Goal: Ask a question

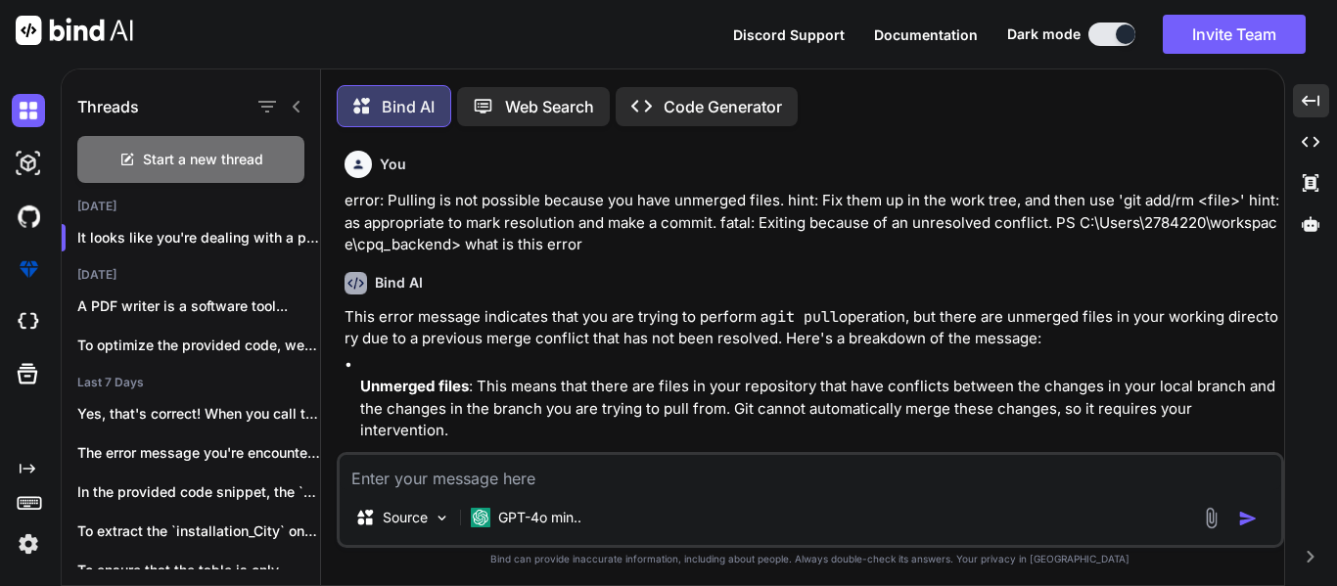
scroll to position [4161, 0]
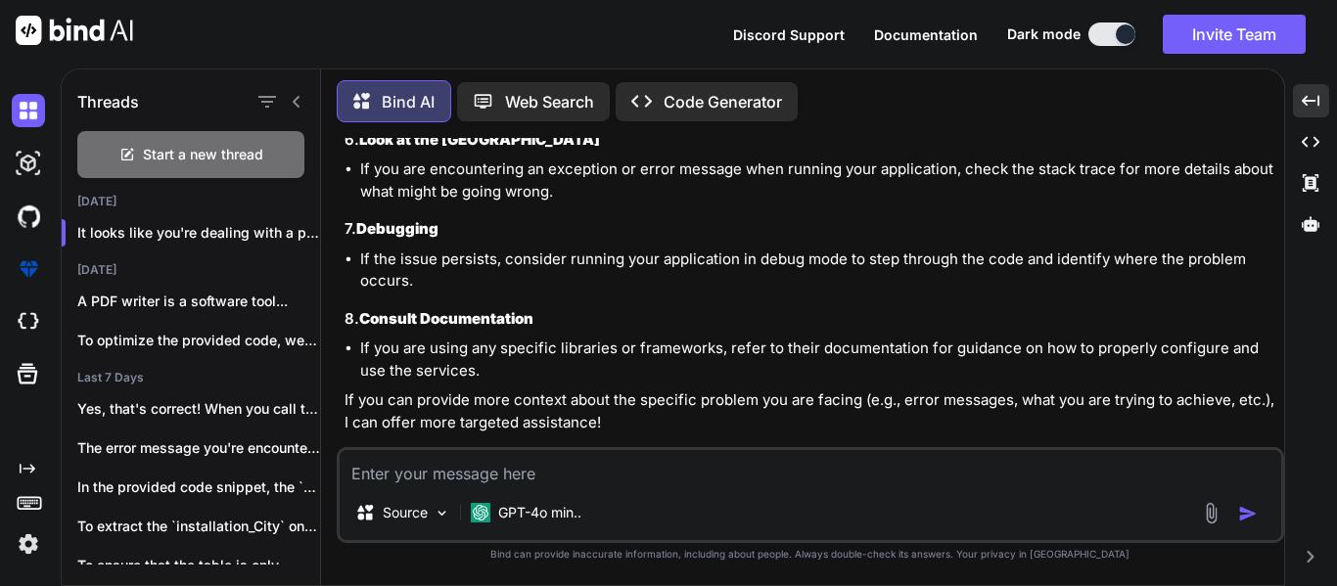
click at [380, 464] on textarea at bounding box center [811, 467] width 942 height 35
paste textarea "Description: Parameter 1 of constructor in com.tcs.hobs.epc.users.service.impl.…"
type textarea "Description: Parameter 1 of constructor in com.tcs.hobs.epc.users.service.impl.…"
type textarea "x"
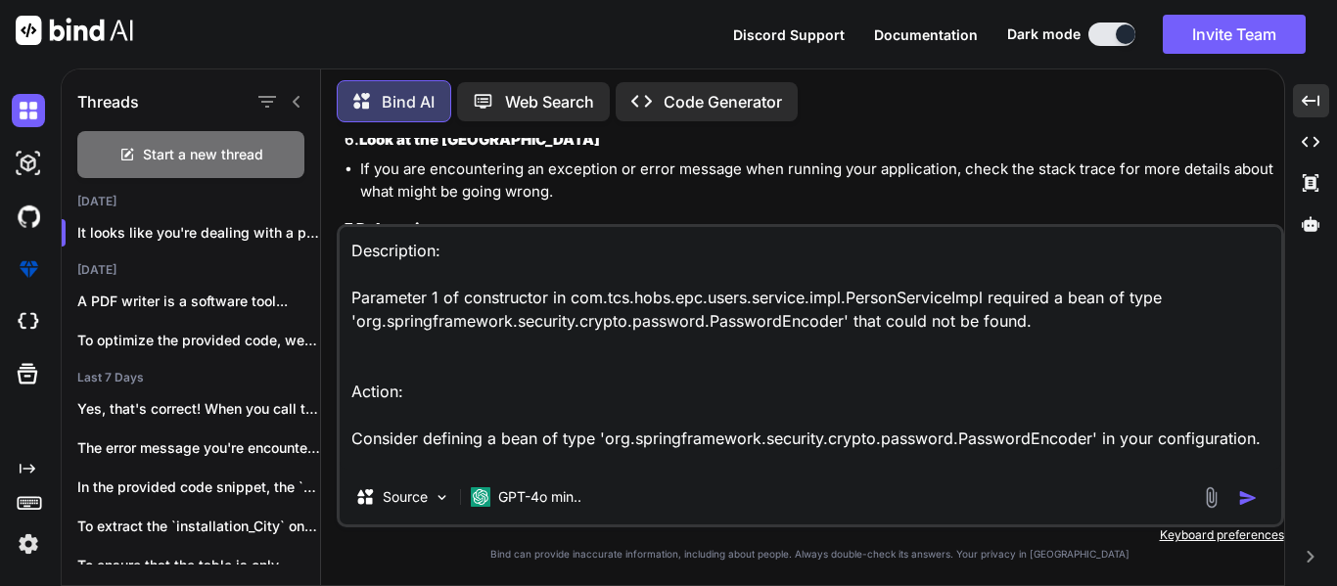
type textarea "Description: Parameter 1 of constructor in com.tcs.hobs.epc.users.service.impl.…"
type textarea "x"
type textarea "Description: Parameter 1 of constructor in com.tcs.hobs.epc.users.service.impl.…"
type textarea "x"
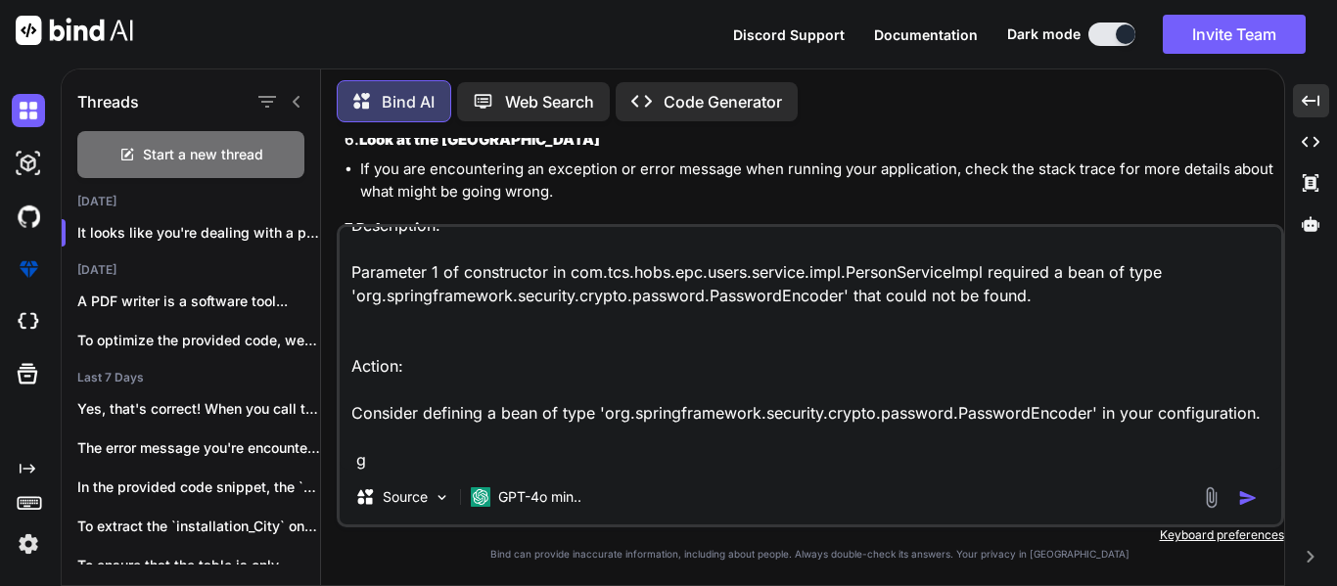
type textarea "Description: Parameter 1 of constructor in com.tcs.hobs.epc.users.service.impl.…"
type textarea "x"
type textarea "Description: Parameter 1 of constructor in com.tcs.hobs.epc.users.service.impl.…"
type textarea "x"
type textarea "Description: Parameter 1 of constructor in com.tcs.hobs.epc.users.service.impl.…"
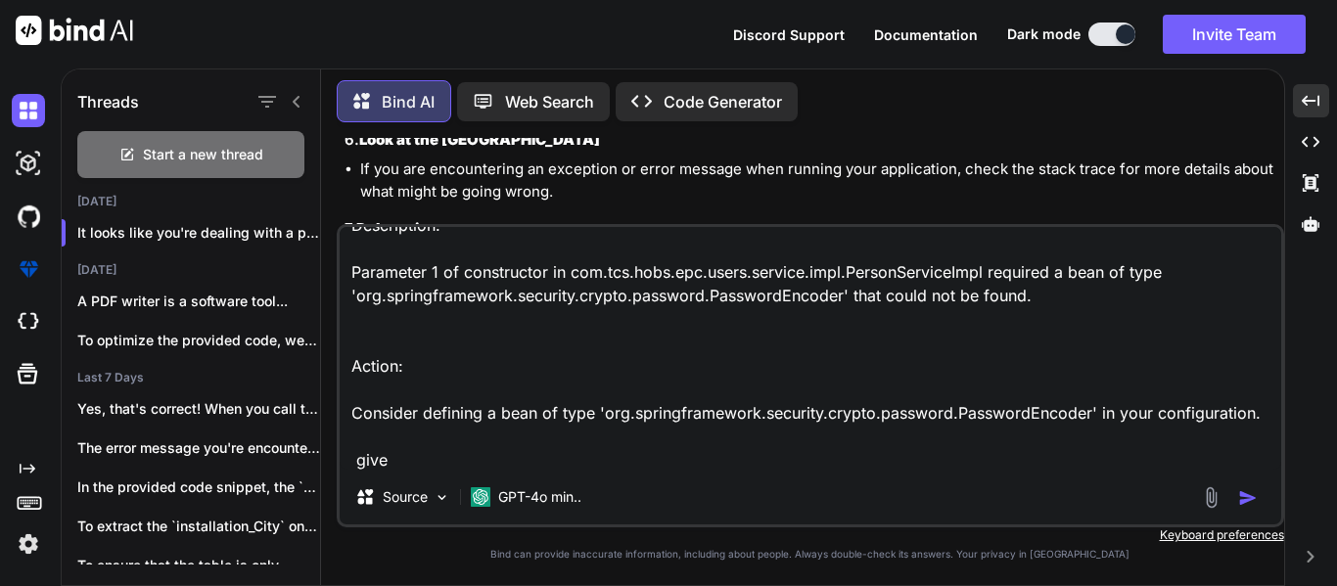
type textarea "x"
type textarea "Description: Parameter 1 of constructor in com.tcs.hobs.epc.users.service.impl.…"
type textarea "x"
type textarea "Description: Parameter 1 of constructor in com.tcs.hobs.epc.users.service.impl.…"
type textarea "x"
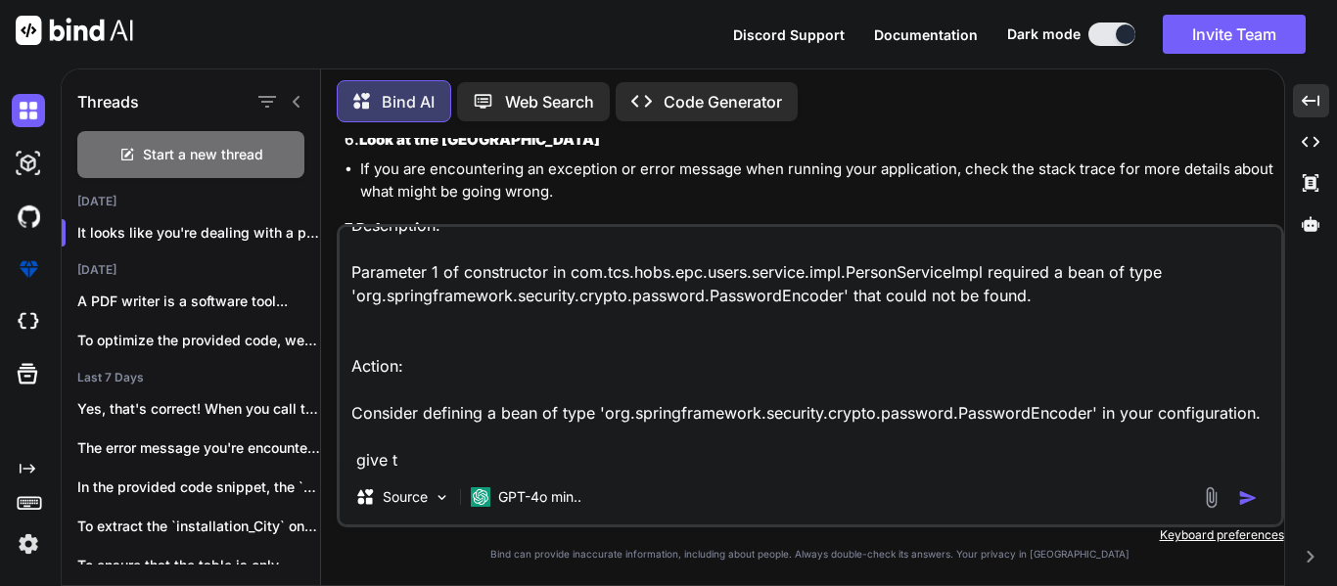
type textarea "Description: Parameter 1 of constructor in com.tcs.hobs.epc.users.service.impl.…"
type textarea "x"
type textarea "Description: Parameter 1 of constructor in com.tcs.hobs.epc.users.service.impl.…"
type textarea "x"
type textarea "Description: Parameter 1 of constructor in com.tcs.hobs.epc.users.service.impl.…"
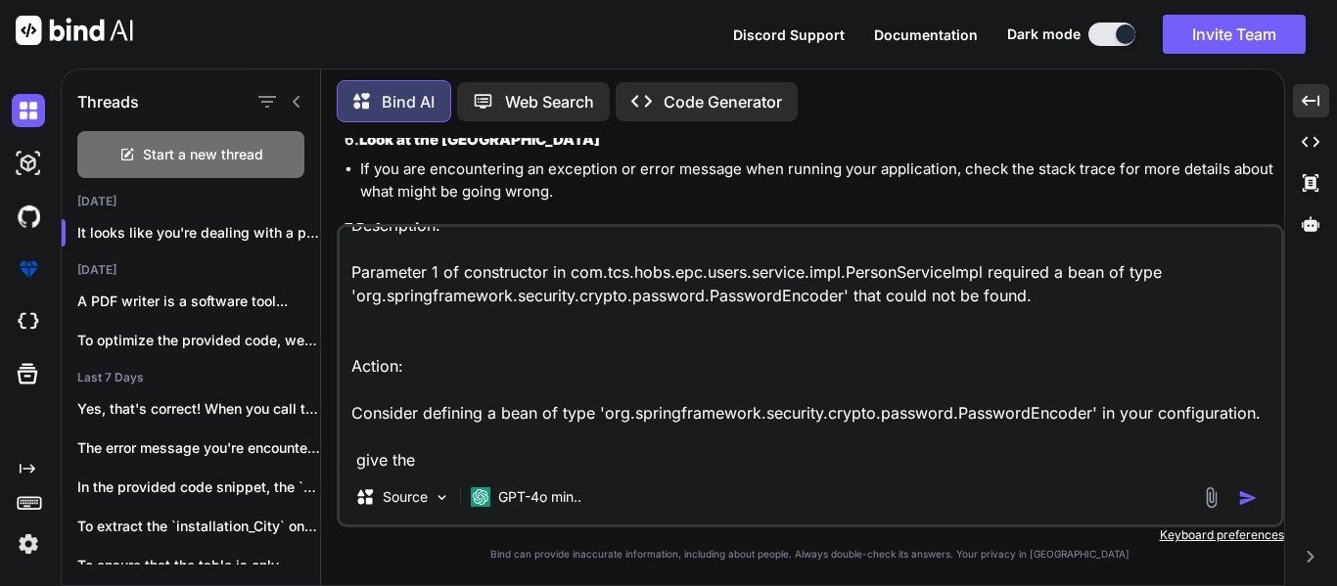
type textarea "x"
type textarea "Description: Parameter 1 of constructor in com.tcs.hobs.epc.users.service.impl.…"
type textarea "x"
type textarea "Description: Parameter 1 of constructor in com.tcs.hobs.epc.users.service.impl.…"
type textarea "x"
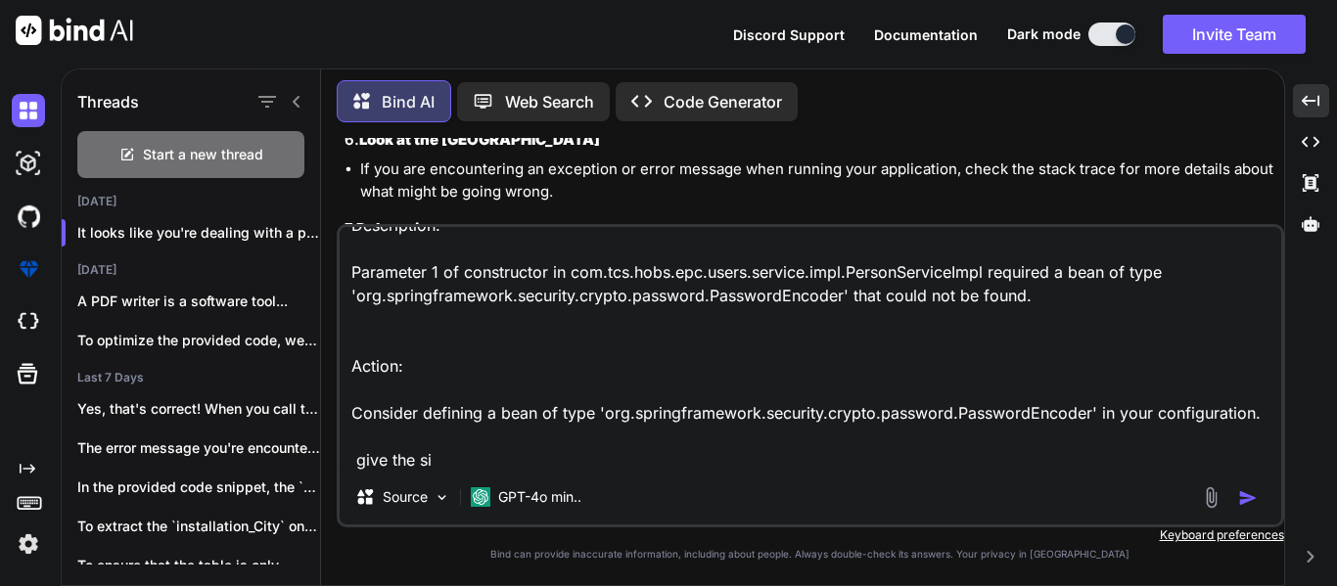
type textarea "Description: Parameter 1 of constructor in com.tcs.hobs.epc.users.service.impl.…"
type textarea "x"
type textarea "Description: Parameter 1 of constructor in com.tcs.hobs.epc.users.service.impl.…"
type textarea "x"
type textarea "Description: Parameter 1 of constructor in com.tcs.hobs.epc.users.service.impl.…"
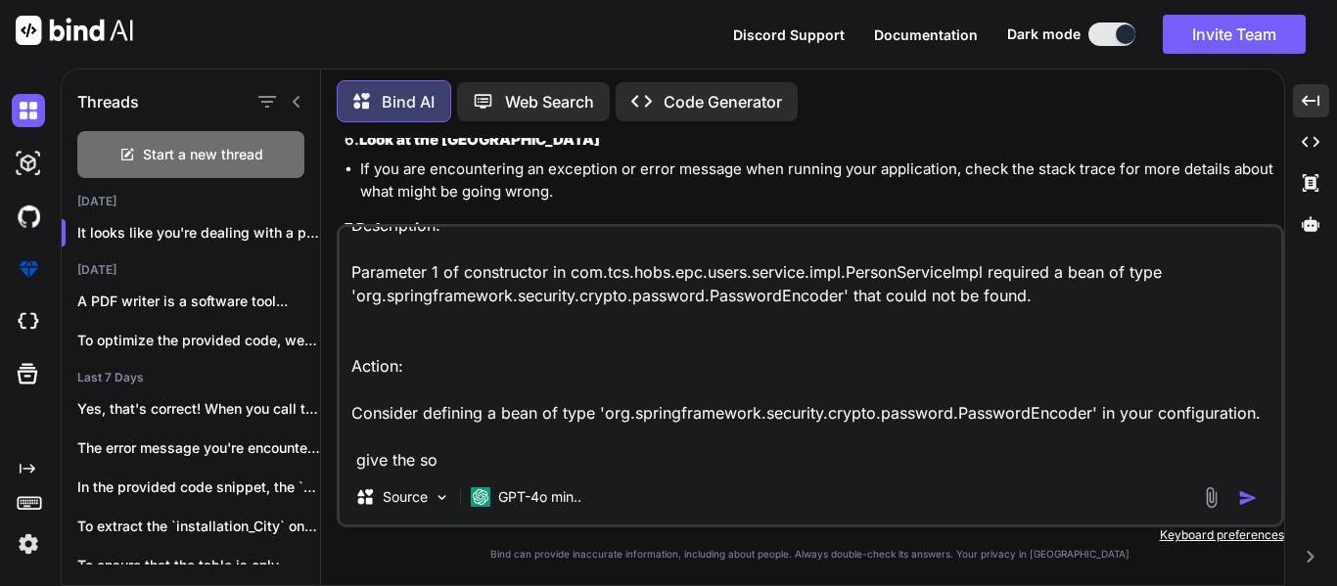
type textarea "x"
type textarea "Description: Parameter 1 of constructor in com.tcs.hobs.epc.users.service.impl.…"
type textarea "x"
type textarea "Description: Parameter 1 of constructor in com.tcs.hobs.epc.users.service.impl.…"
type textarea "x"
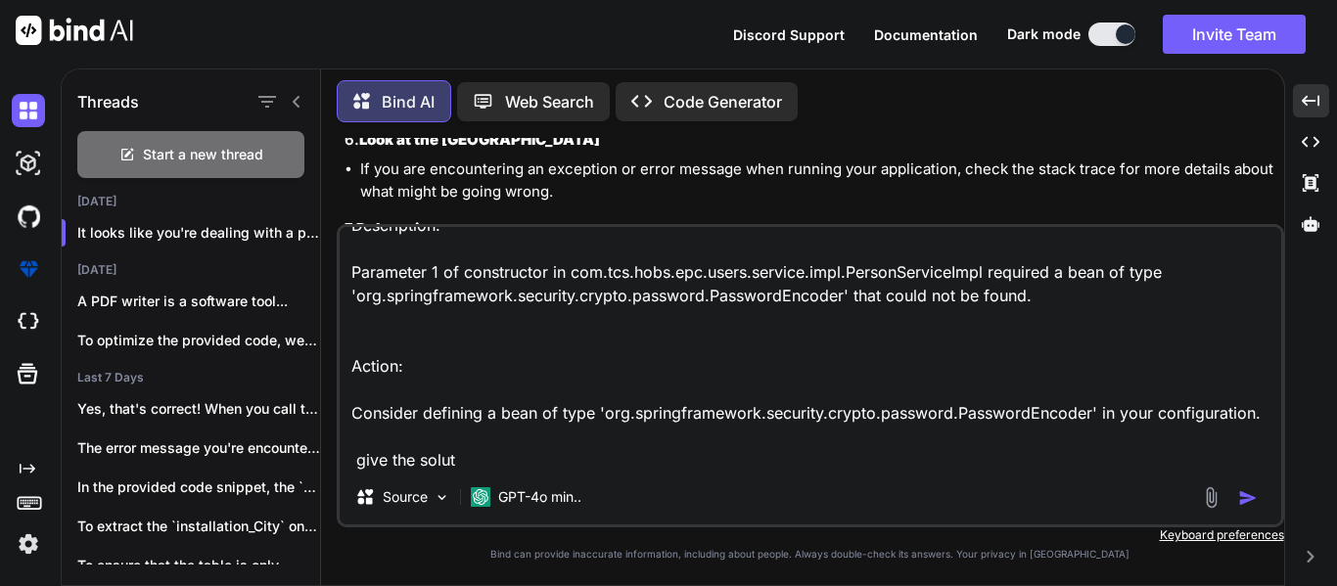
type textarea "Description: Parameter 1 of constructor in com.tcs.hobs.epc.users.service.impl.…"
type textarea "x"
type textarea "Description: Parameter 1 of constructor in com.tcs.hobs.epc.users.service.impl.…"
type textarea "x"
type textarea "Description: Parameter 1 of constructor in com.tcs.hobs.epc.users.service.impl.…"
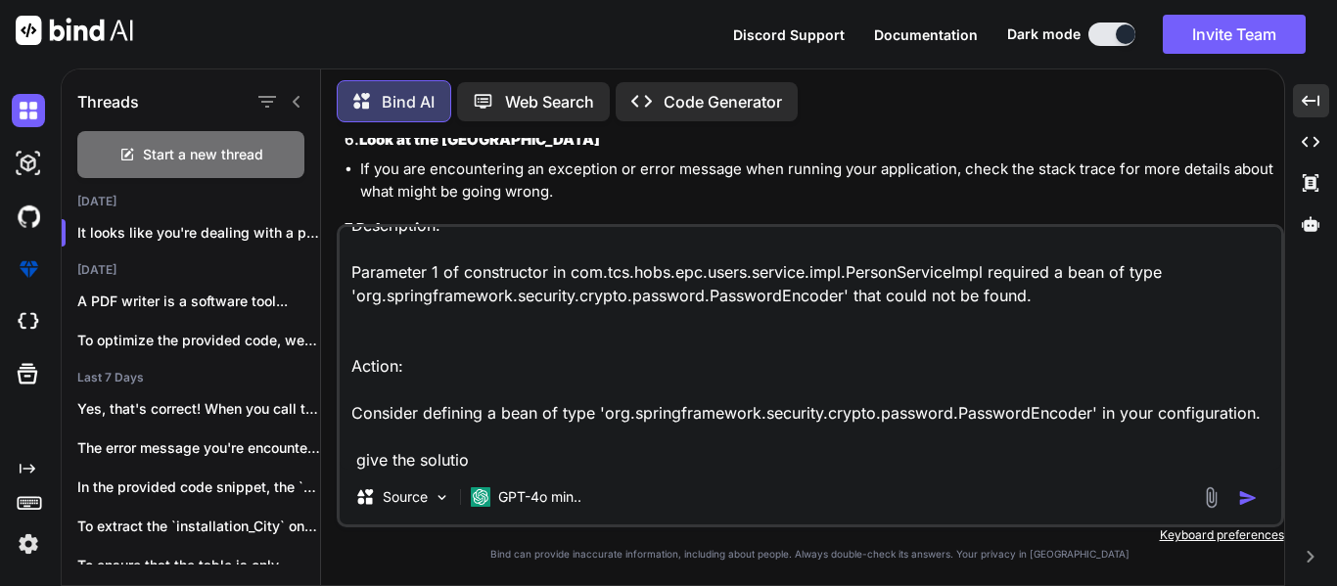
type textarea "x"
type textarea "Description: Parameter 1 of constructor in com.tcs.hobs.epc.users.service.impl.…"
type textarea "x"
type textarea "Description: Parameter 1 of constructor in com.tcs.hobs.epc.users.service.impl.…"
type textarea "x"
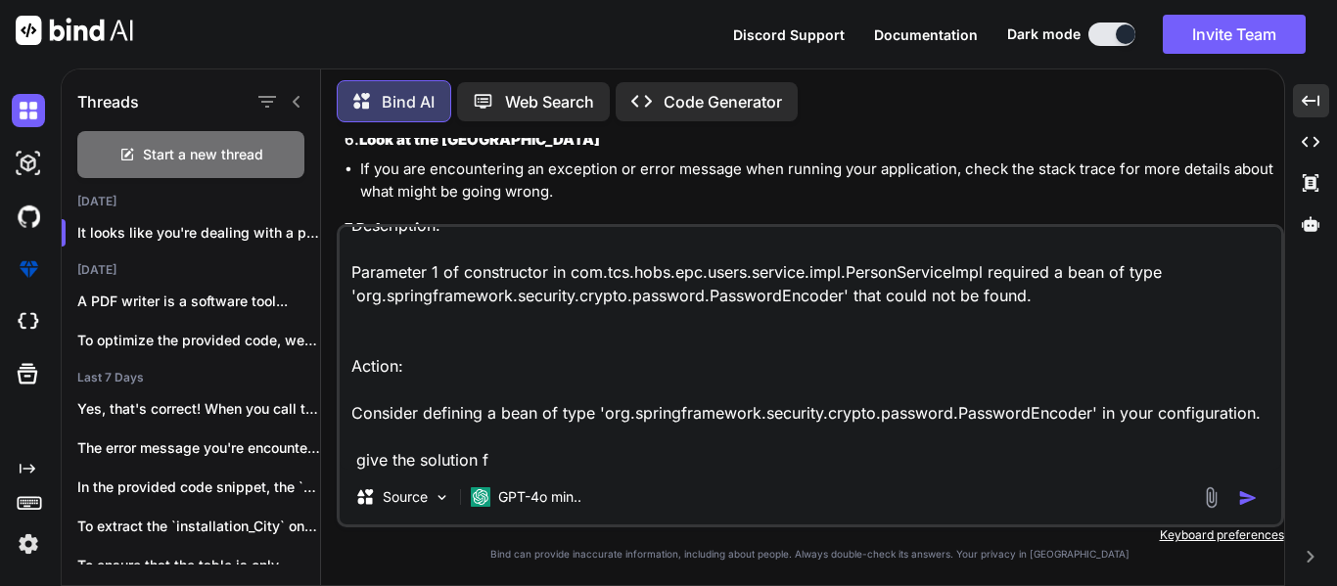
type textarea "Description: Parameter 1 of constructor in com.tcs.hobs.epc.users.service.impl.…"
type textarea "x"
type textarea "Description: Parameter 1 of constructor in com.tcs.hobs.epc.users.service.impl.…"
type textarea "x"
type textarea "Description: Parameter 1 of constructor in com.tcs.hobs.epc.users.service.impl.…"
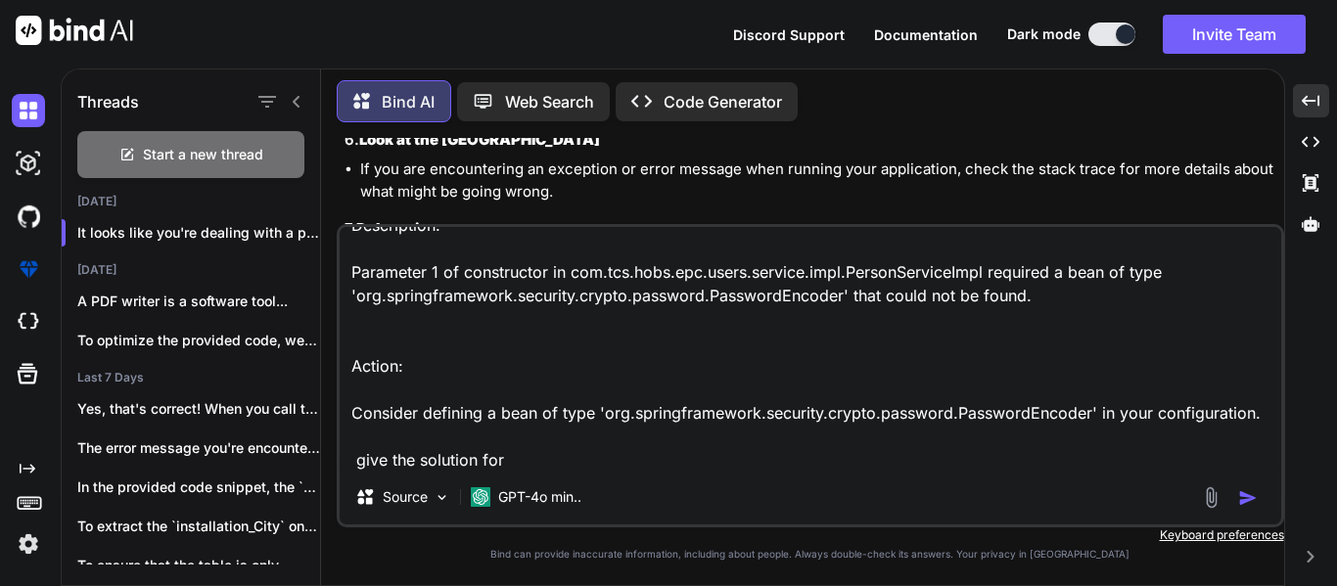
type textarea "x"
type textarea "Description: Parameter 1 of constructor in com.tcs.hobs.epc.users.service.impl.…"
type textarea "x"
type textarea "Description: Parameter 1 of constructor in com.tcs.hobs.epc.users.service.impl.…"
type textarea "x"
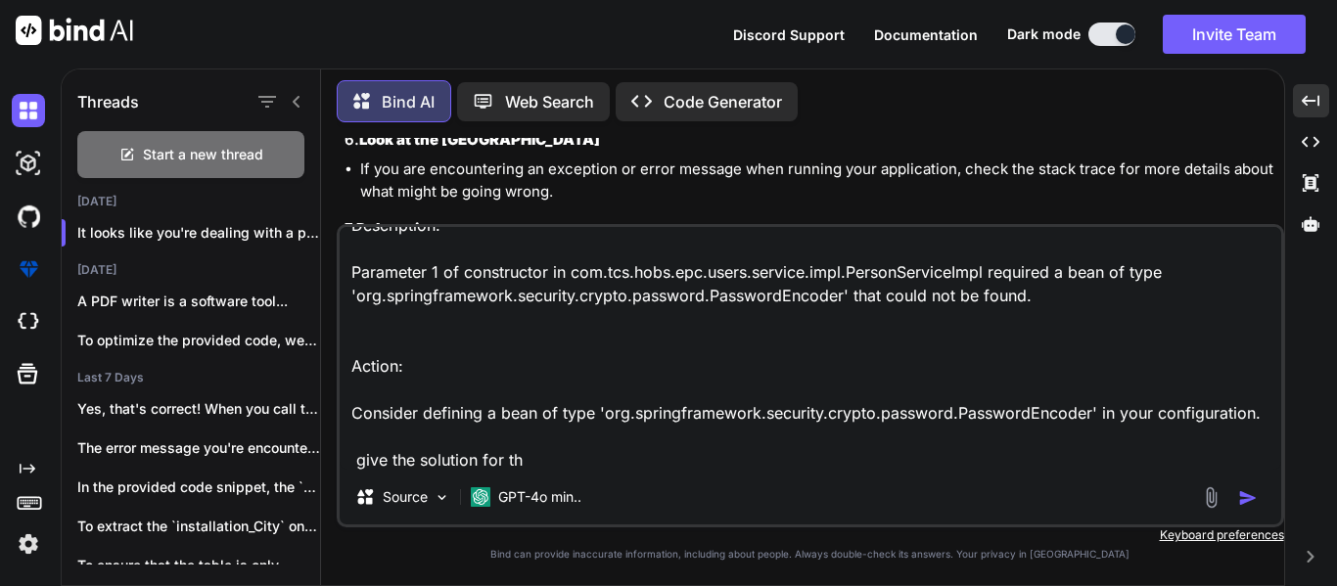
type textarea "Description: Parameter 1 of constructor in com.tcs.hobs.epc.users.service.impl.…"
type textarea "x"
type textarea "Description: Parameter 1 of constructor in com.tcs.hobs.epc.users.service.impl.…"
type textarea "x"
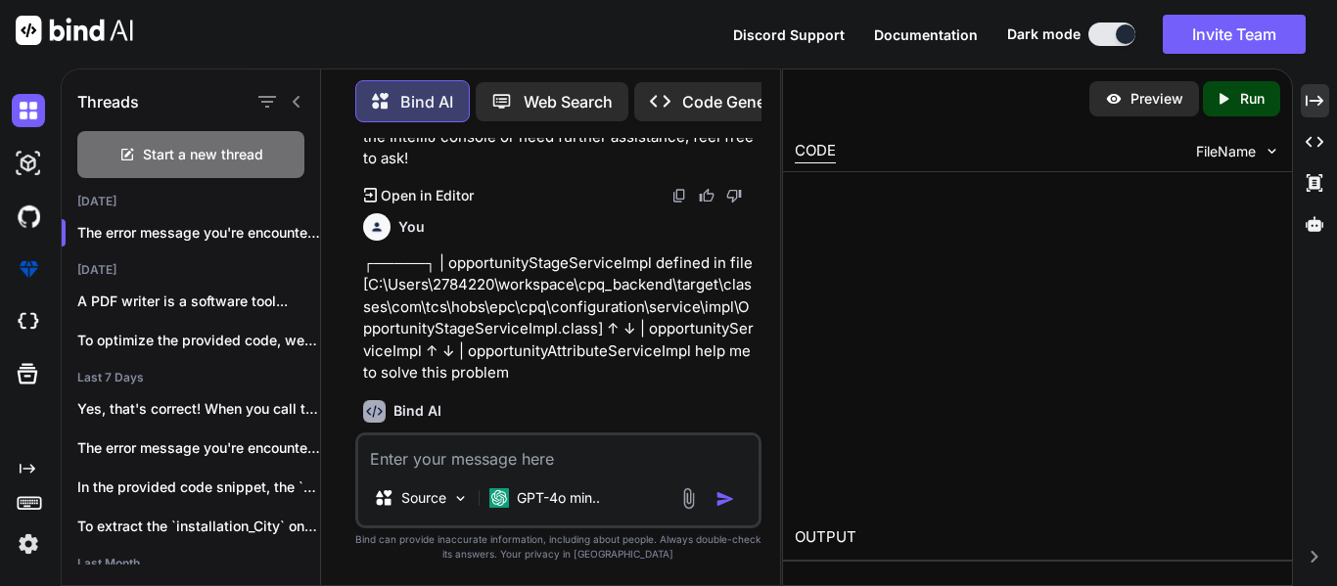
scroll to position [6777, 0]
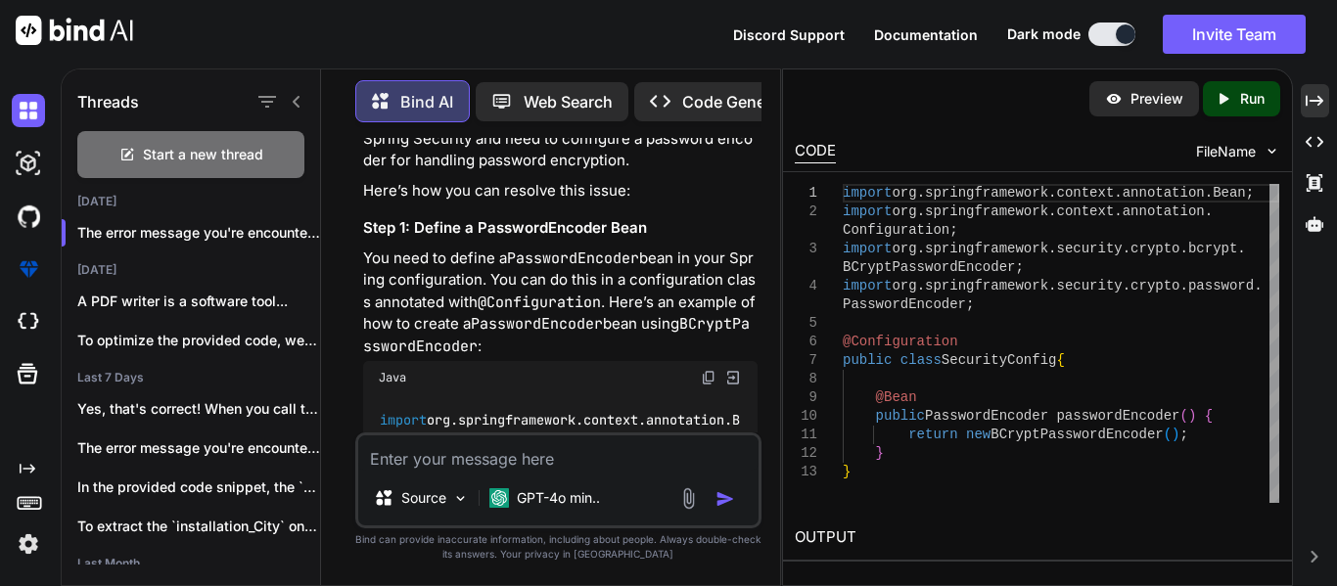
type textarea "x"
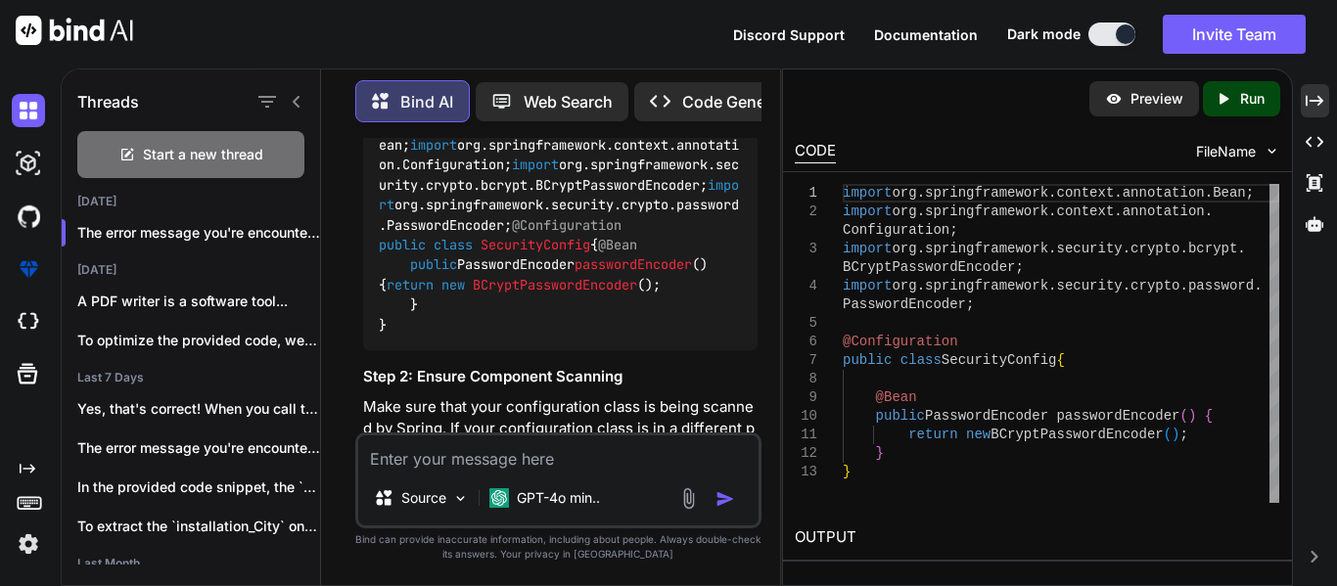
scroll to position [7081, 0]
